Goal: Obtain resource: Obtain resource

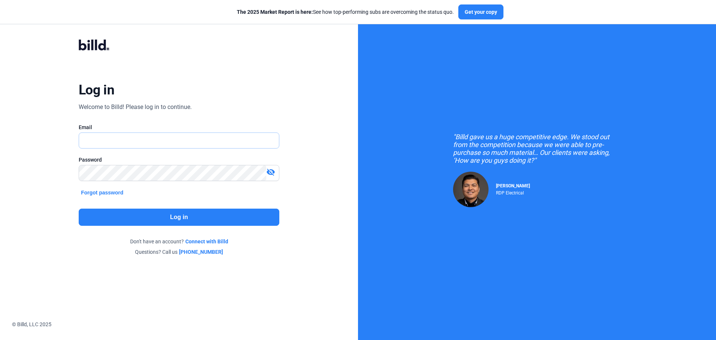
type input "[EMAIL_ADDRESS][DOMAIN_NAME]"
click at [163, 215] on button "Log in" at bounding box center [179, 217] width 201 height 17
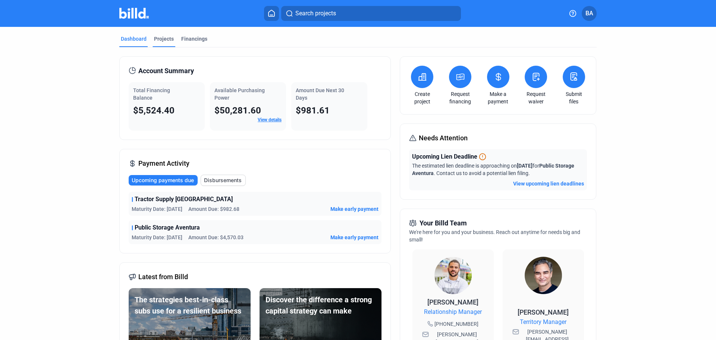
click at [162, 37] on div "Projects" at bounding box center [164, 38] width 20 height 7
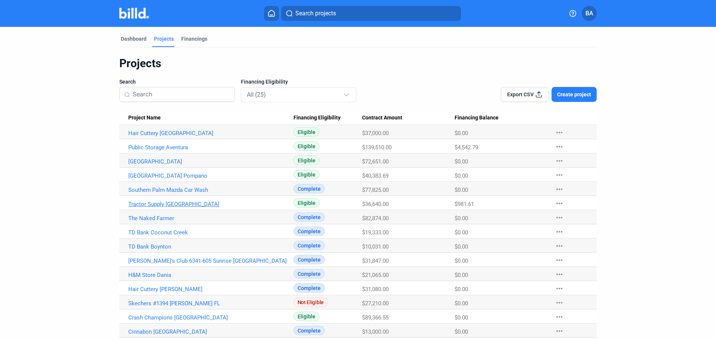
click at [175, 137] on link "Tractor Supply [GEOGRAPHIC_DATA]" at bounding box center [210, 133] width 165 height 7
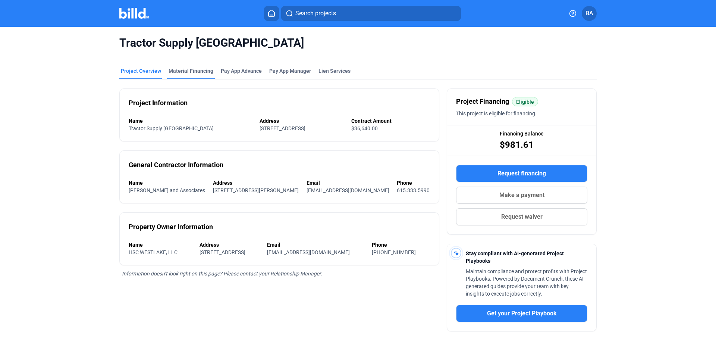
click at [200, 72] on div "Material Financing" at bounding box center [191, 70] width 45 height 7
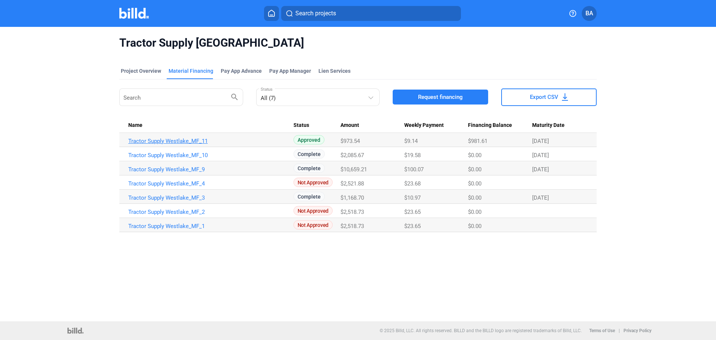
click at [196, 139] on link "Tractor Supply Westlake_MF_11" at bounding box center [210, 141] width 165 height 7
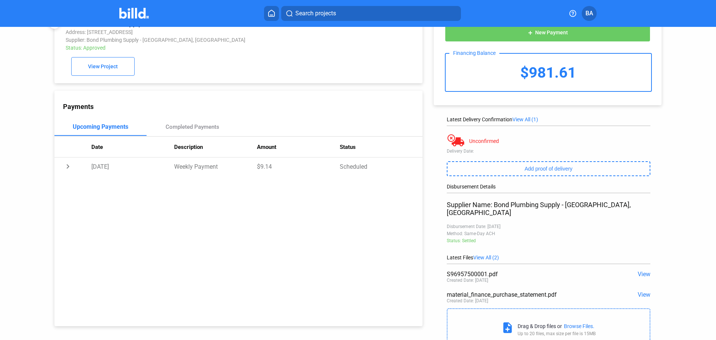
scroll to position [46, 0]
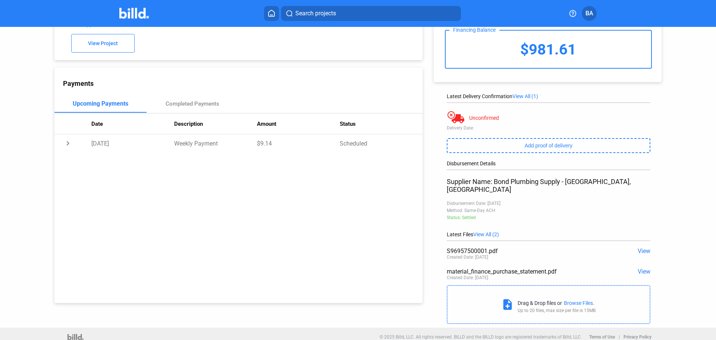
click at [638, 247] on span "View" at bounding box center [644, 250] width 13 height 7
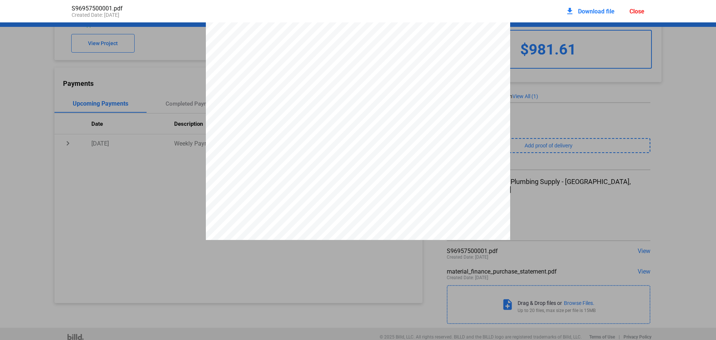
scroll to position [0, 0]
